Goal: Transaction & Acquisition: Book appointment/travel/reservation

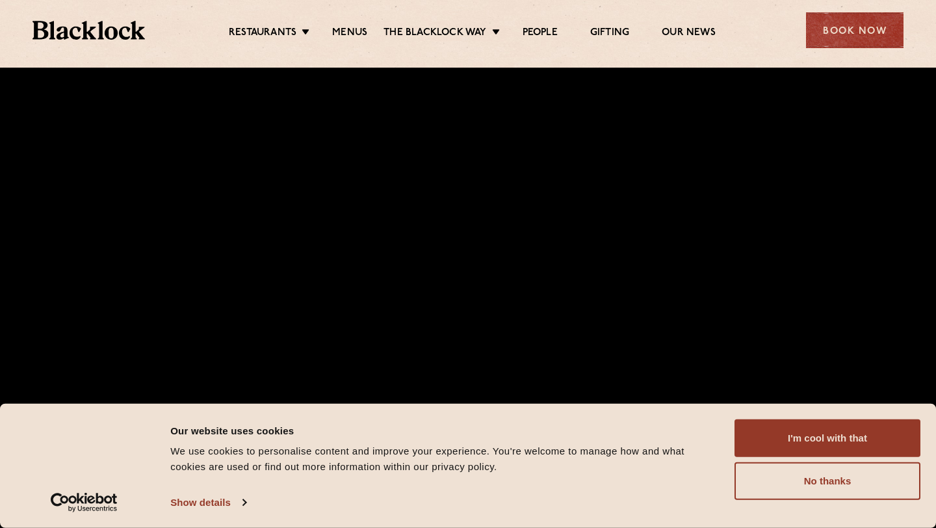
click at [860, 23] on div "Book Now" at bounding box center [854, 30] width 97 height 36
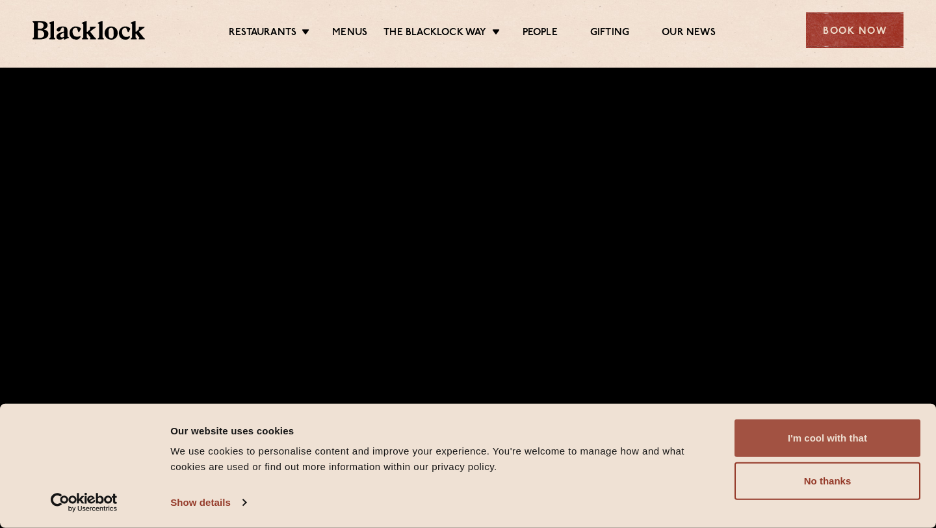
click at [841, 444] on button "I'm cool with that" at bounding box center [827, 438] width 186 height 38
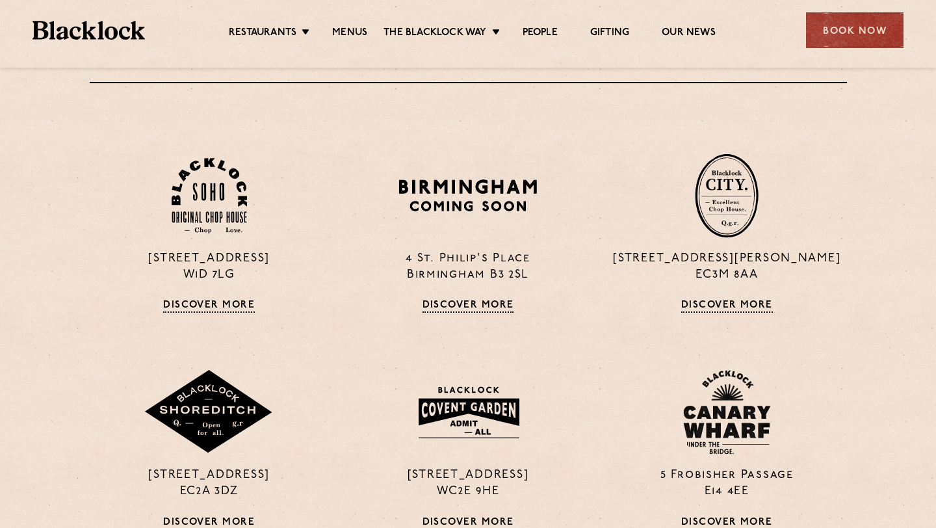
click at [879, 26] on div "Book Now" at bounding box center [854, 30] width 97 height 36
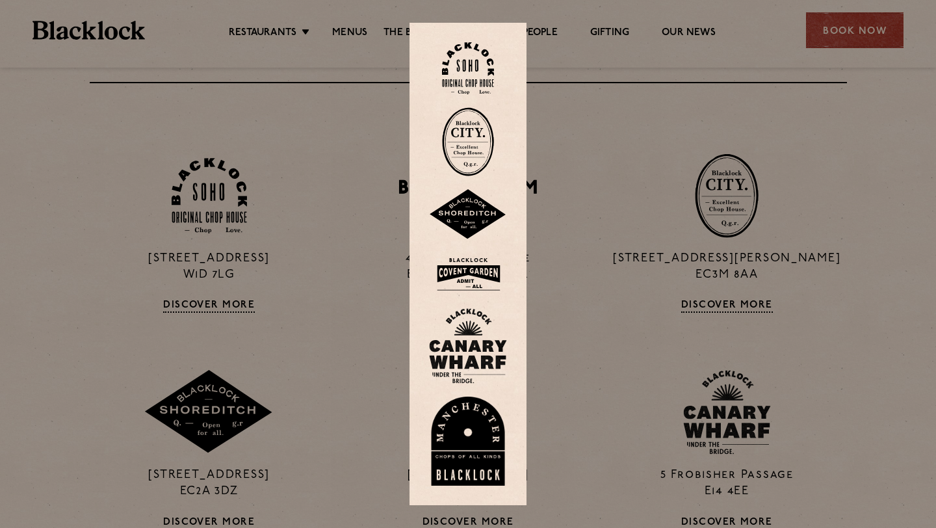
click at [472, 435] on img at bounding box center [468, 441] width 78 height 90
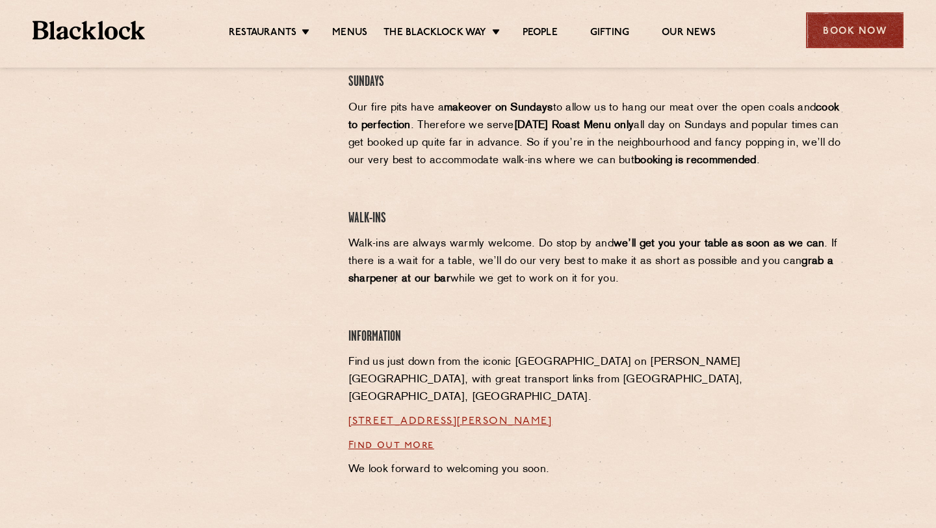
click at [841, 33] on div "Book Now" at bounding box center [854, 30] width 97 height 36
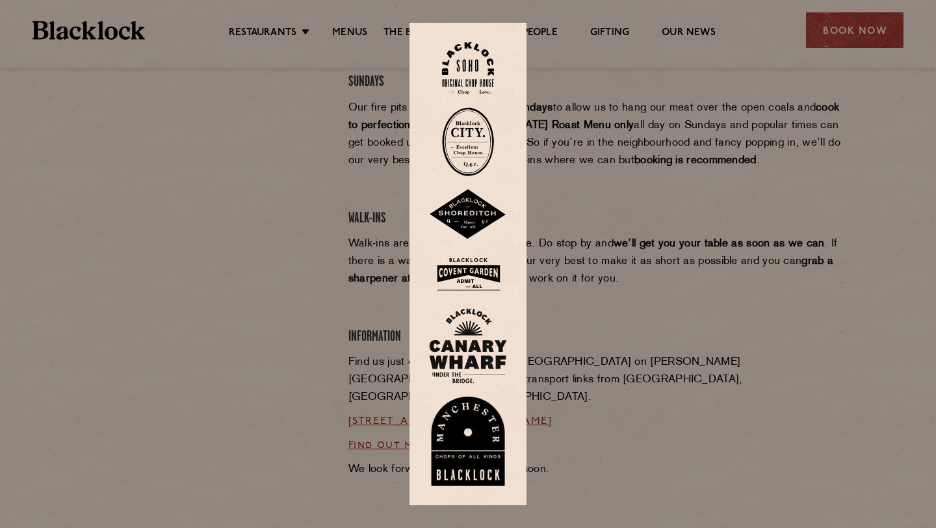
click at [477, 272] on img at bounding box center [468, 274] width 78 height 42
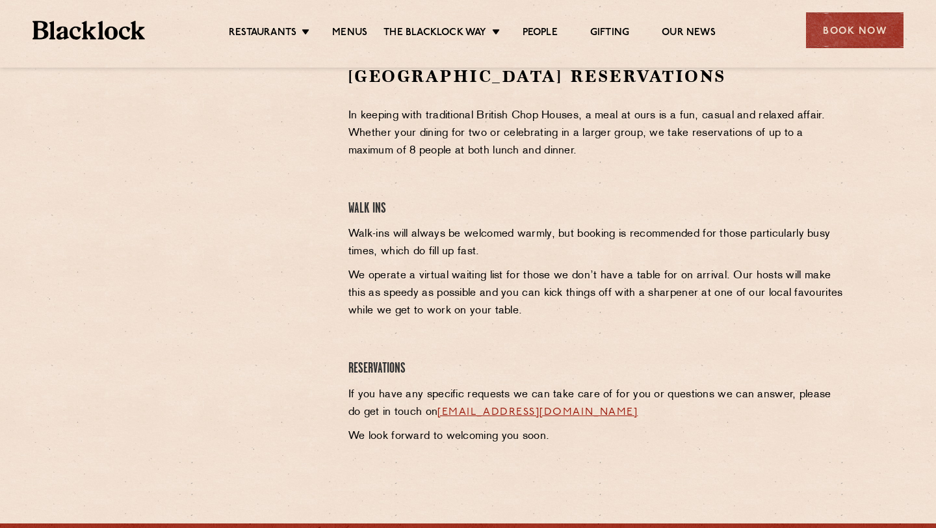
scroll to position [246, 0]
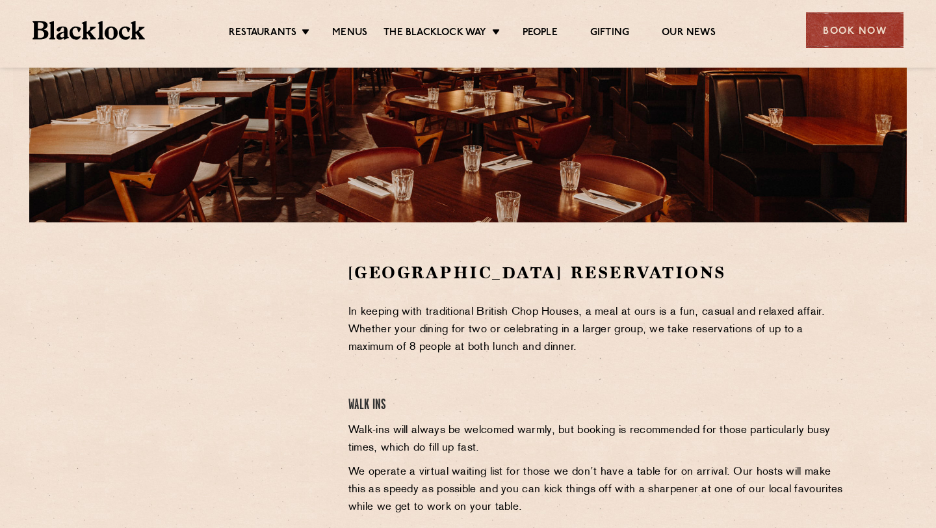
click at [228, 234] on section "Covent Garden Reservations In keeping with traditional British Chop Houses, a m…" at bounding box center [468, 454] width 936 height 465
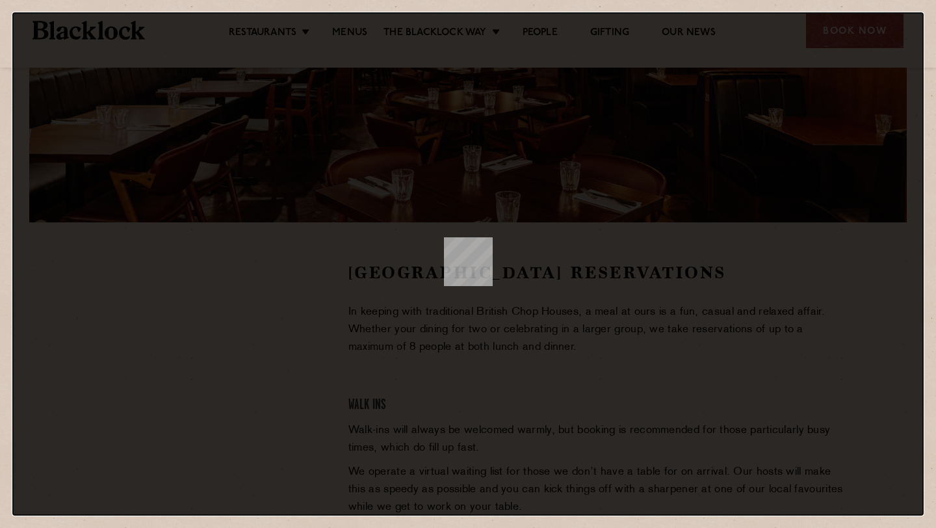
scroll to position [0, 0]
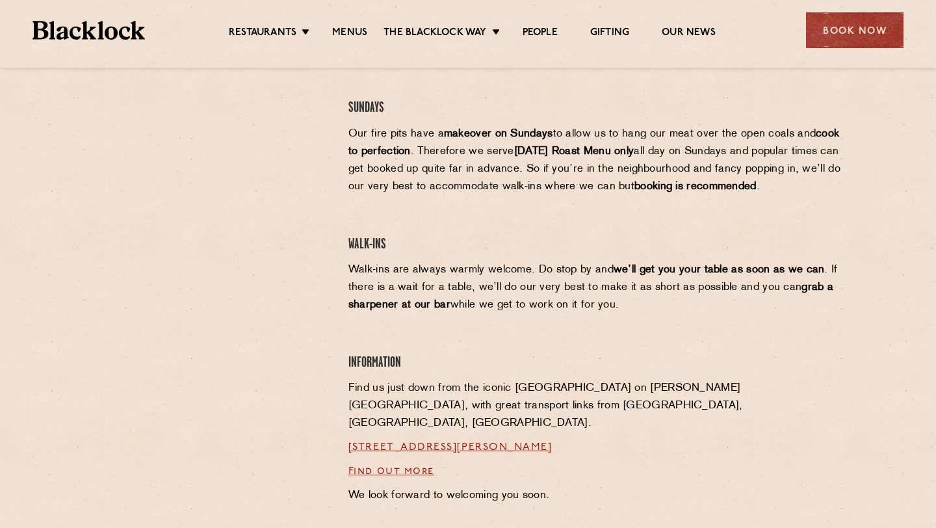
scroll to position [728, 0]
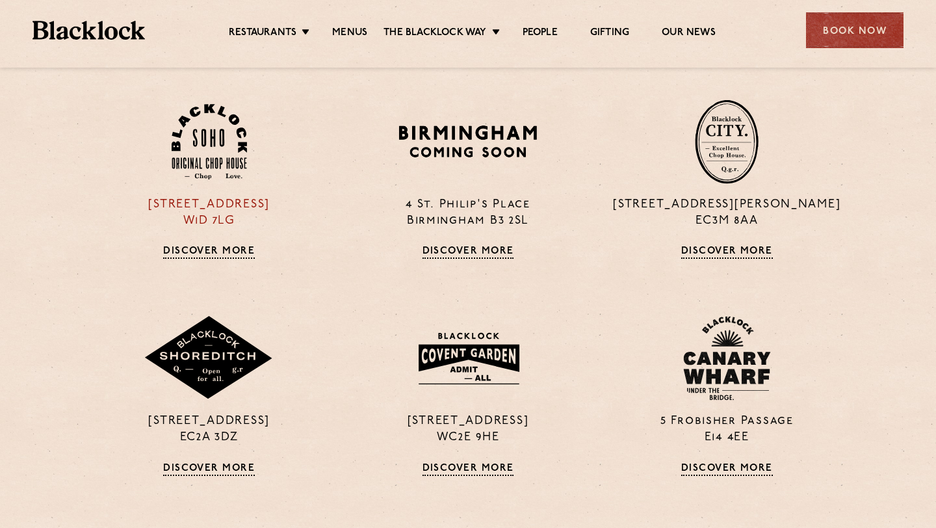
scroll to position [1078, 0]
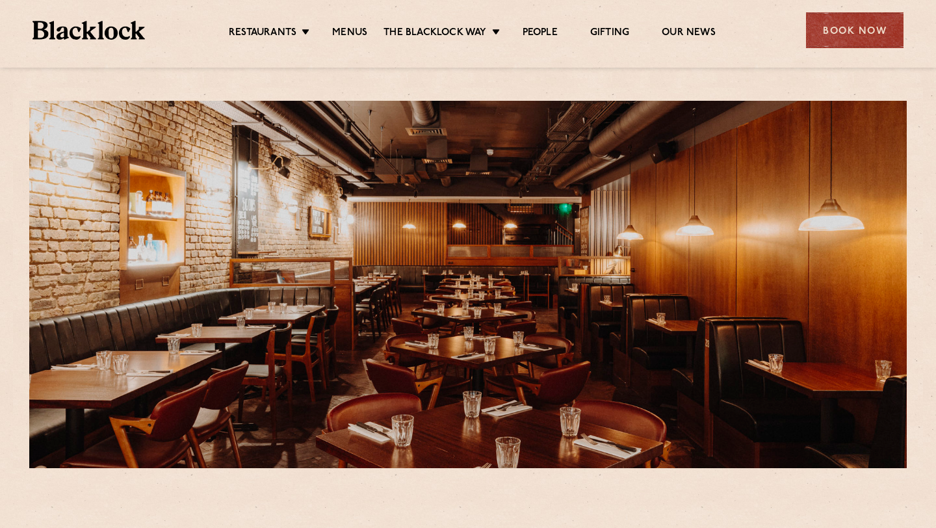
click at [862, 51] on div "Restaurants Soho City Shoreditch Covent Garden Canary Wharf Manchester Birmingh…" at bounding box center [468, 29] width 910 height 58
click at [860, 50] on div "Restaurants Soho City Shoreditch Covent Garden Canary Wharf Manchester Birmingh…" at bounding box center [468, 29] width 910 height 58
click at [860, 37] on div "Book Now" at bounding box center [854, 30] width 97 height 36
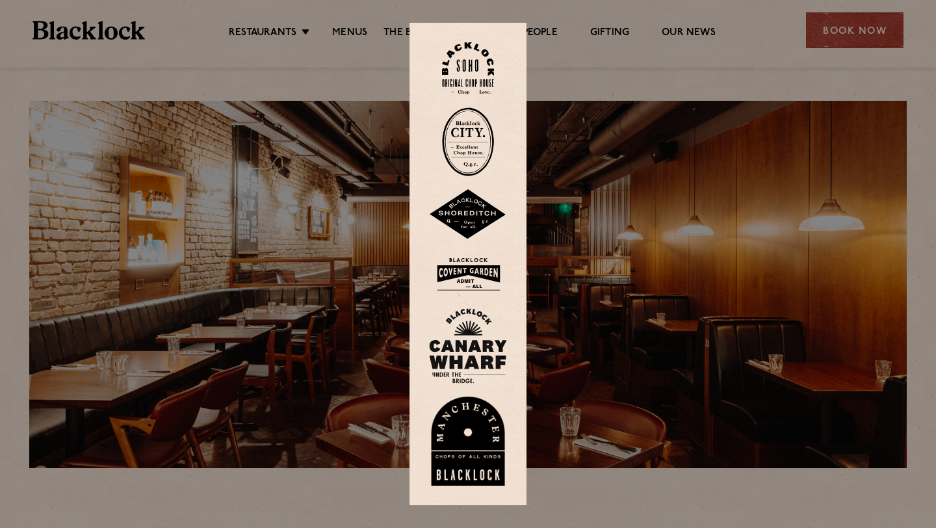
click at [480, 89] on img at bounding box center [468, 68] width 52 height 53
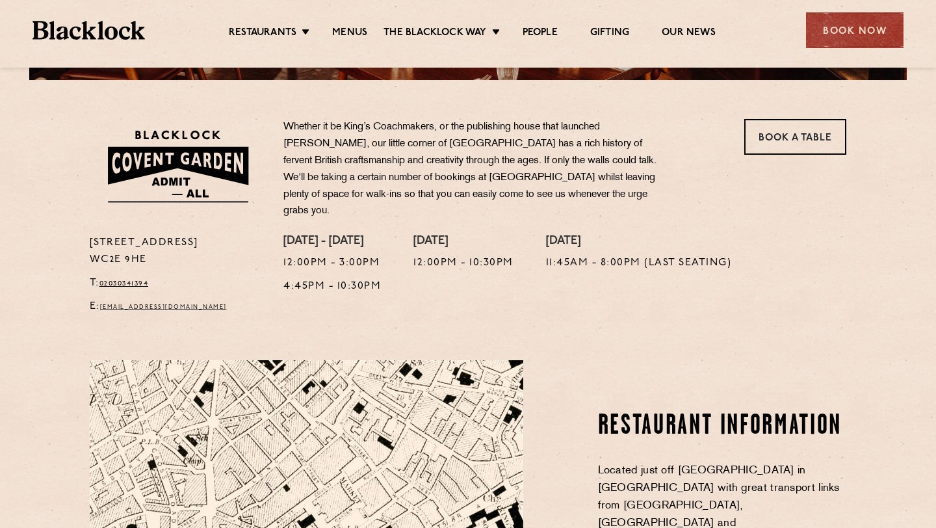
scroll to position [398, 0]
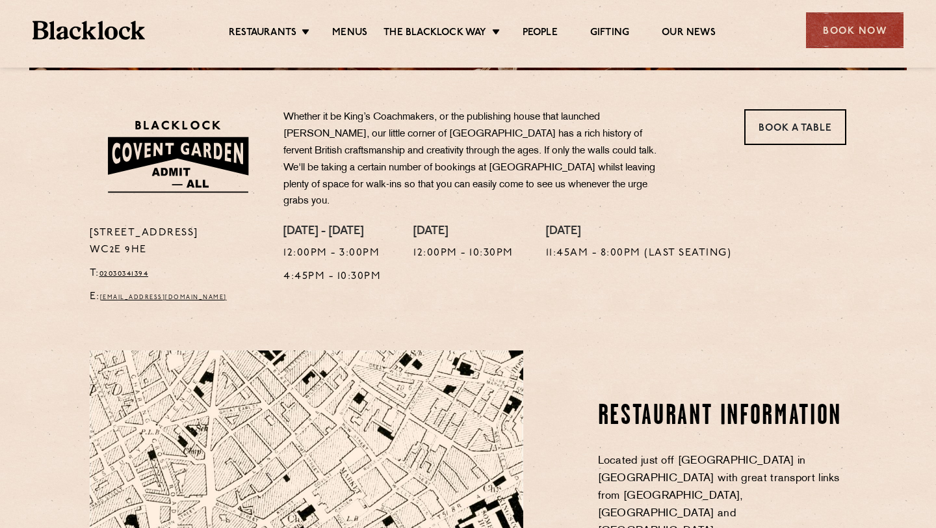
click at [201, 142] on img at bounding box center [177, 156] width 175 height 94
click at [878, 40] on div "Book Now" at bounding box center [854, 30] width 97 height 36
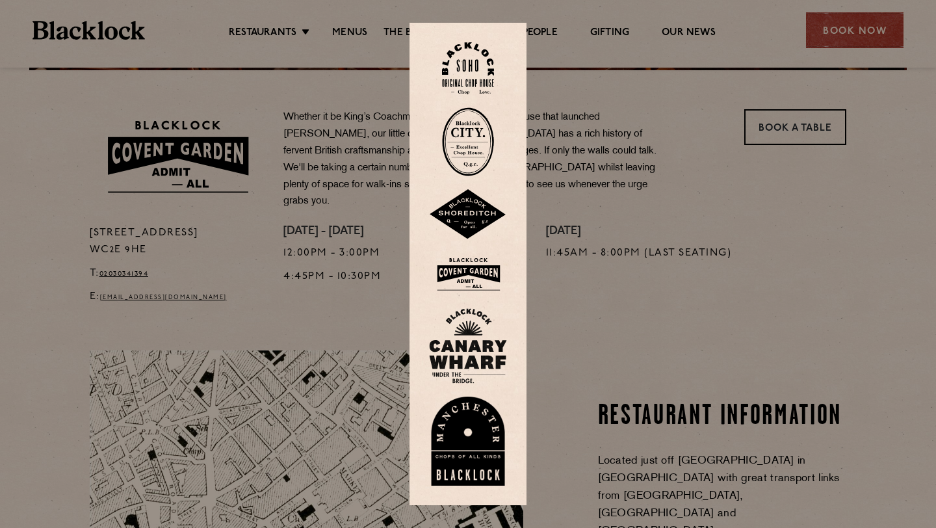
click at [483, 265] on img at bounding box center [468, 274] width 78 height 42
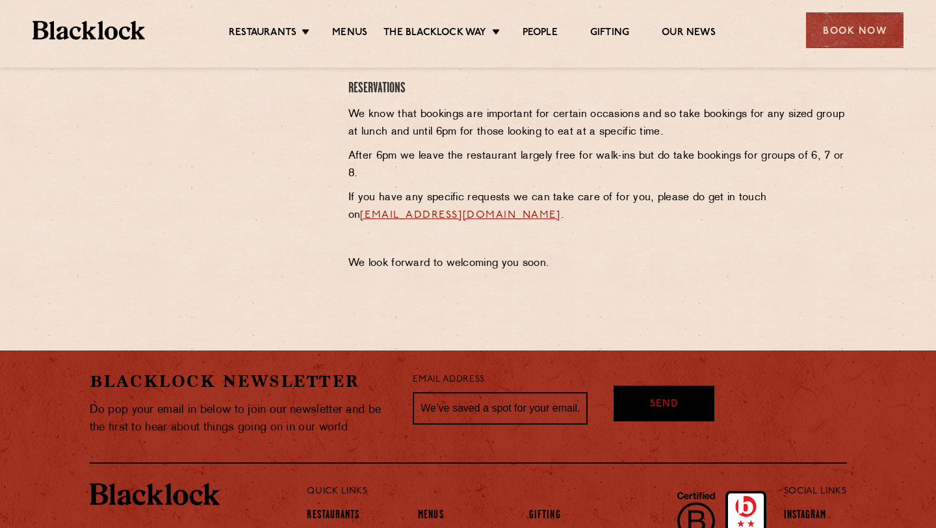
scroll to position [83, 0]
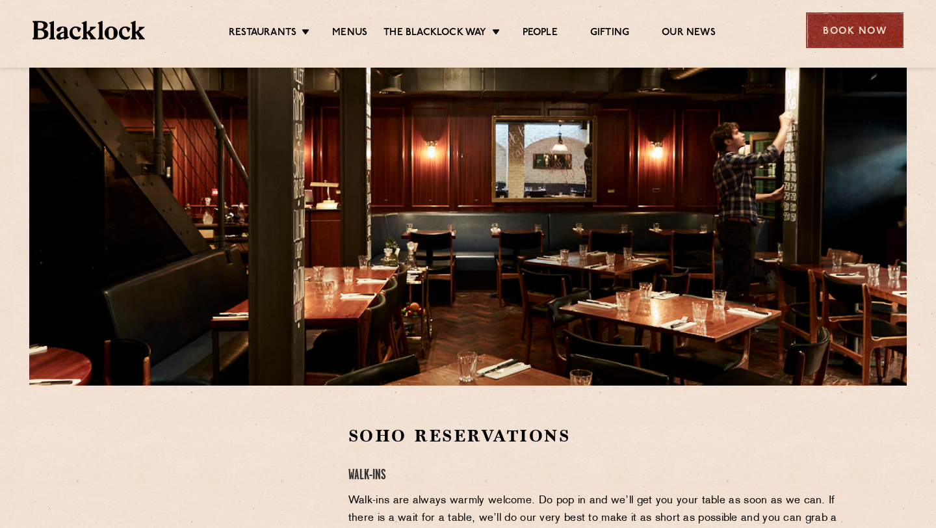
click at [851, 40] on div "Book Now" at bounding box center [854, 30] width 97 height 36
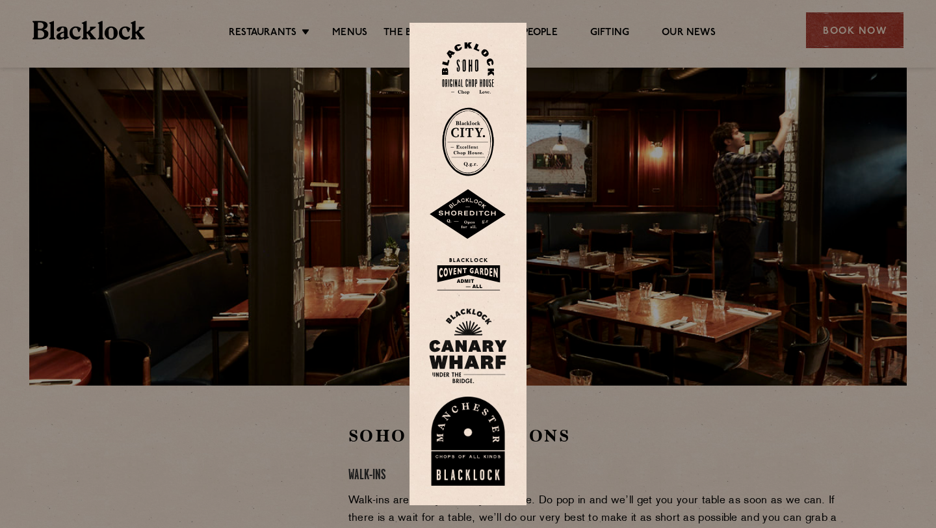
click at [273, 388] on div at bounding box center [468, 264] width 936 height 528
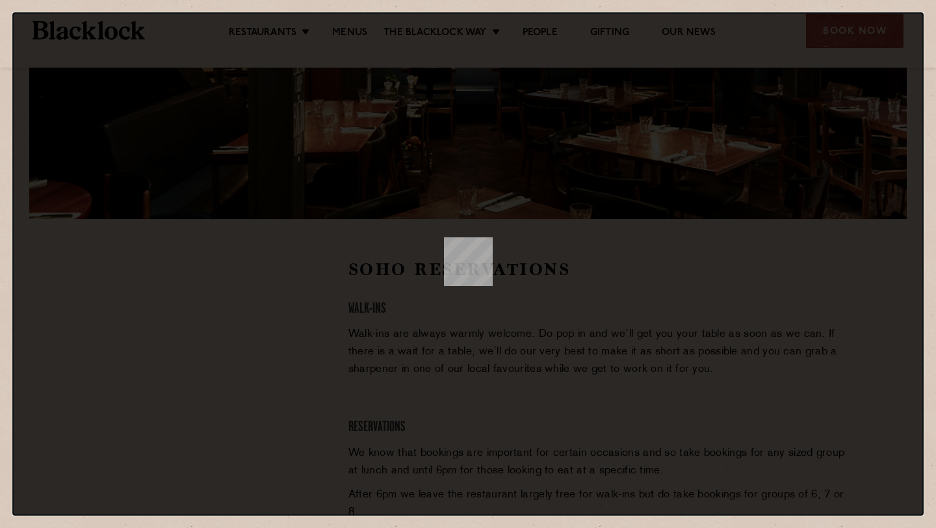
scroll to position [0, 0]
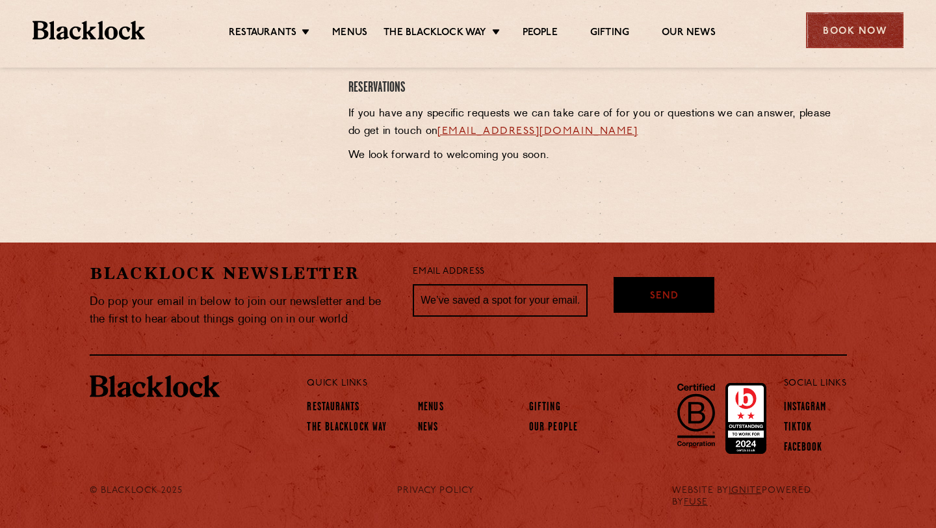
click at [846, 25] on div "Book Now" at bounding box center [854, 30] width 97 height 36
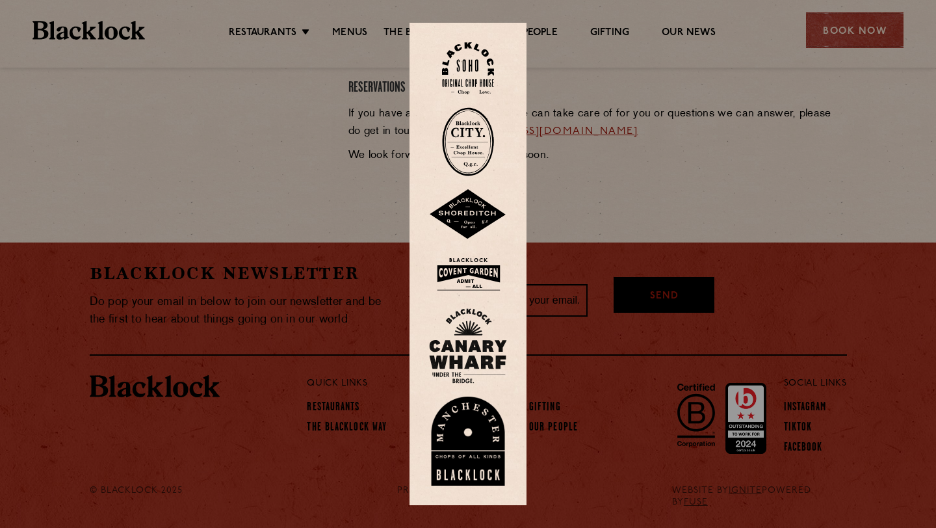
click at [468, 283] on img at bounding box center [468, 274] width 78 height 42
